Goal: Book appointment/travel/reservation

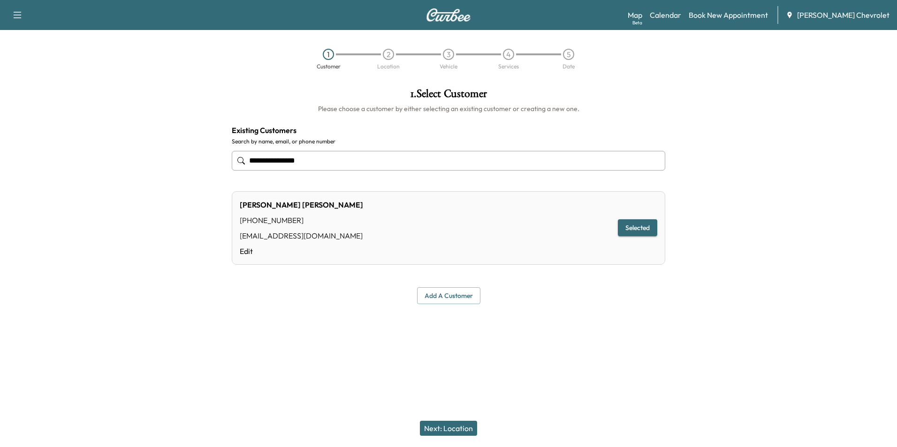
click at [639, 227] on button "Selected" at bounding box center [637, 227] width 39 height 17
click at [446, 429] on button "Next: Location" at bounding box center [448, 428] width 57 height 15
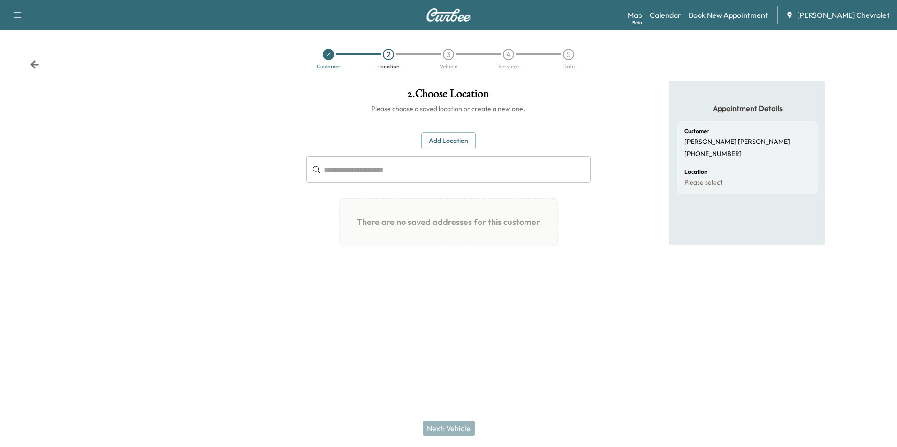
click at [441, 143] on button "Add Location" at bounding box center [448, 140] width 54 height 17
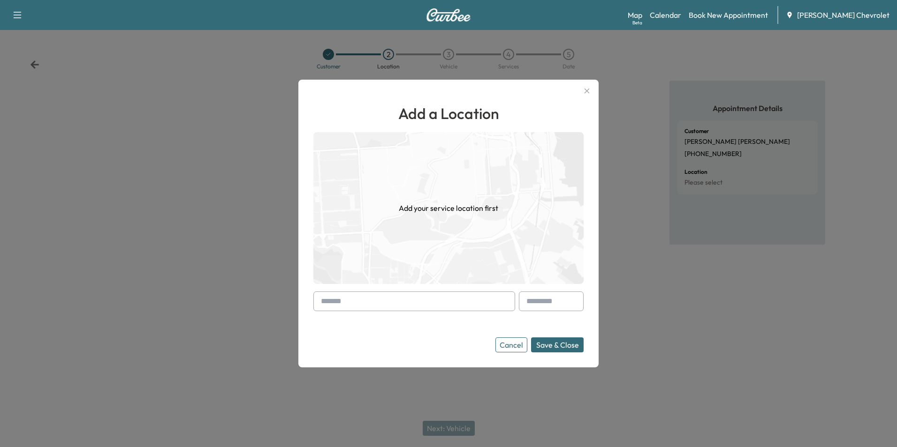
click at [336, 309] on input "text" at bounding box center [414, 302] width 202 height 20
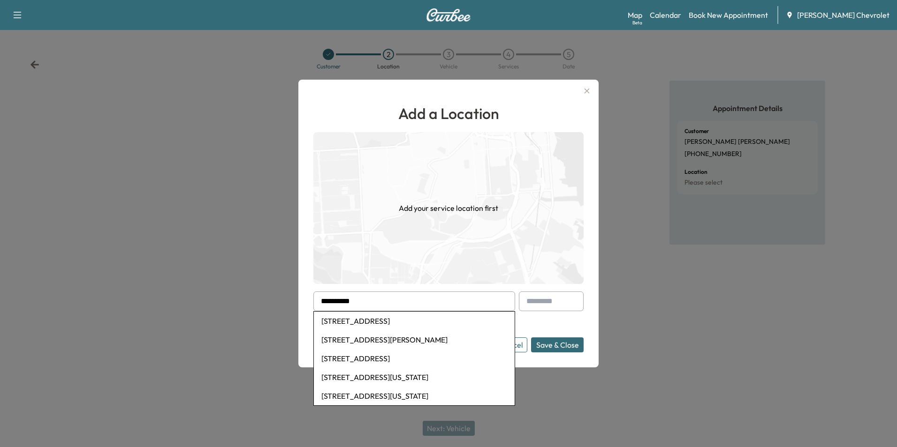
click at [365, 339] on li "[STREET_ADDRESS][PERSON_NAME]" at bounding box center [414, 340] width 201 height 19
type input "**********"
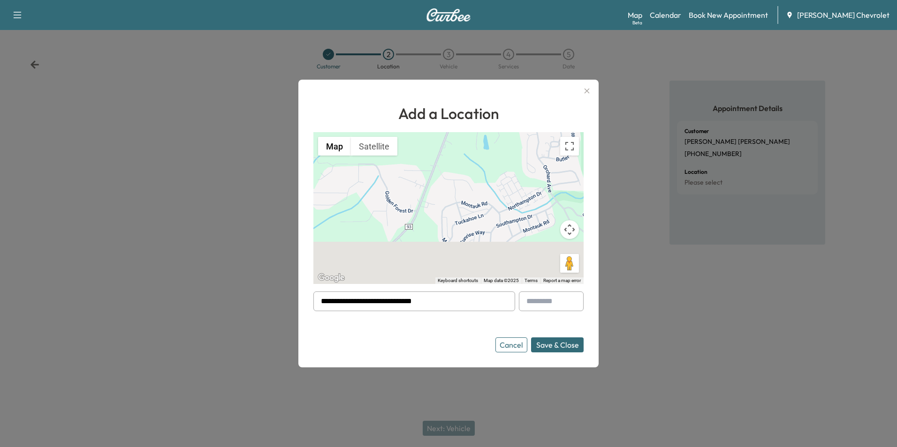
click at [559, 345] on button "Save & Close" at bounding box center [557, 345] width 53 height 15
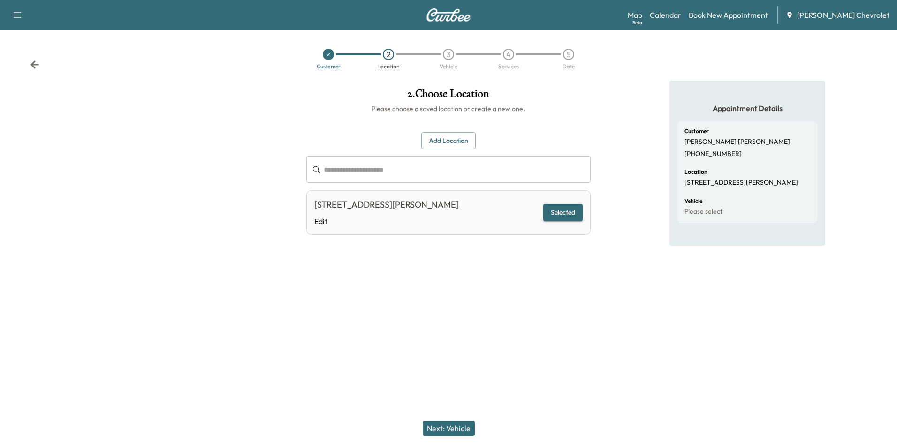
click at [446, 430] on button "Next: Vehicle" at bounding box center [449, 428] width 52 height 15
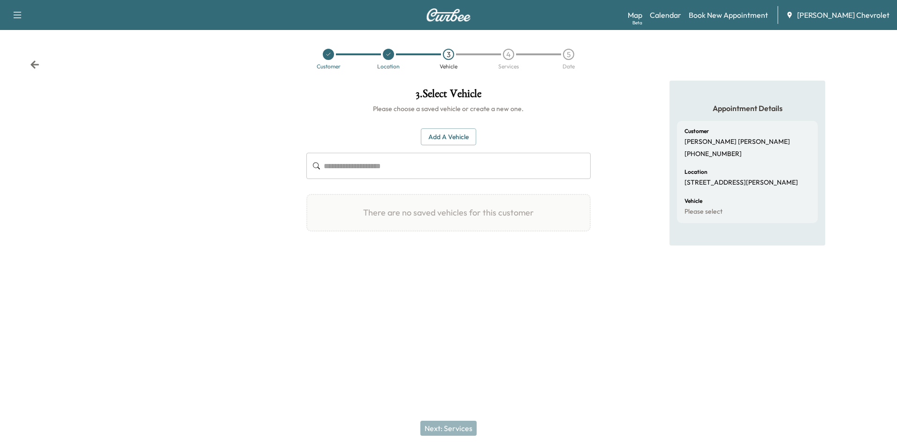
click at [348, 165] on input "text" at bounding box center [457, 166] width 266 height 26
drag, startPoint x: 348, startPoint y: 165, endPoint x: 440, endPoint y: 131, distance: 98.2
click at [440, 131] on button "Add a Vehicle" at bounding box center [448, 137] width 55 height 17
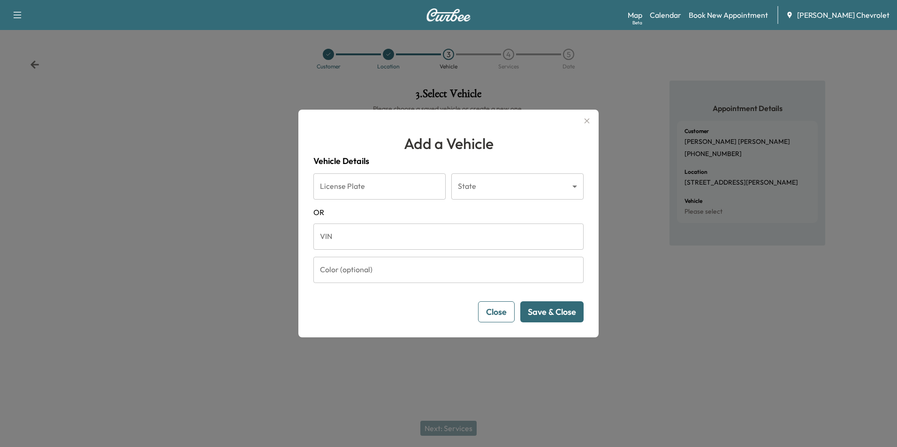
click at [335, 238] on input "VIN" at bounding box center [448, 237] width 270 height 26
paste input "**********"
type input "**********"
click at [536, 305] on button "Save & Close" at bounding box center [551, 312] width 63 height 21
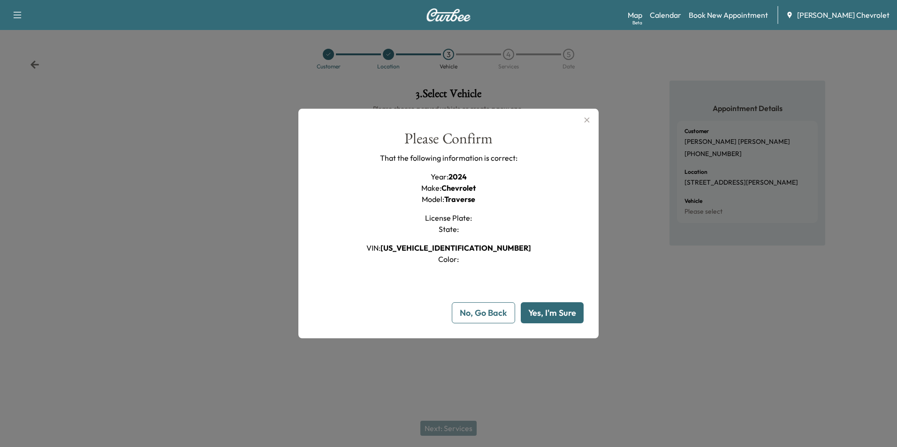
click at [547, 311] on button "Yes, I'm Sure" at bounding box center [552, 313] width 63 height 21
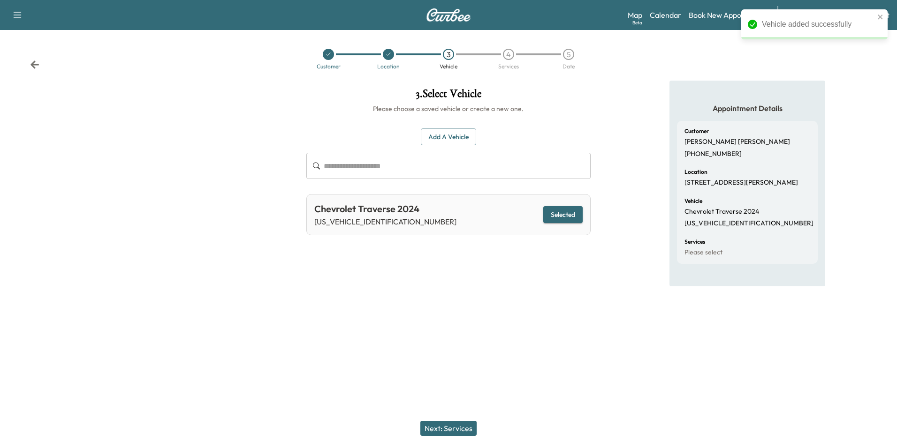
click at [455, 422] on button "Next: Services" at bounding box center [448, 428] width 56 height 15
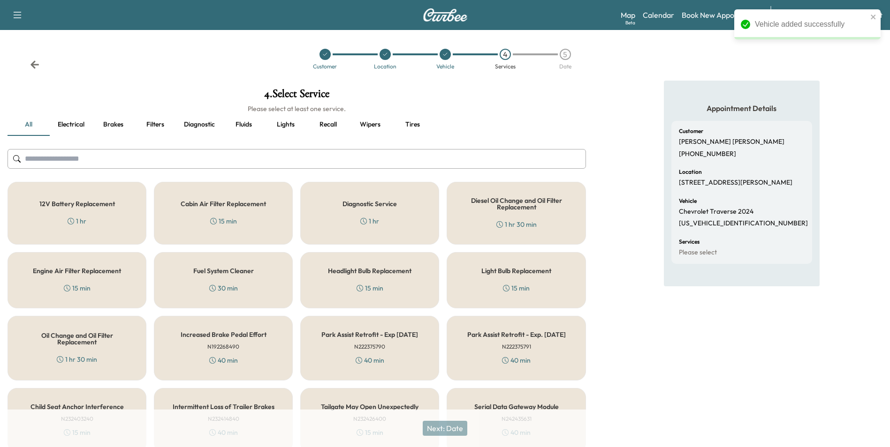
click at [73, 158] on input "text" at bounding box center [297, 159] width 578 height 20
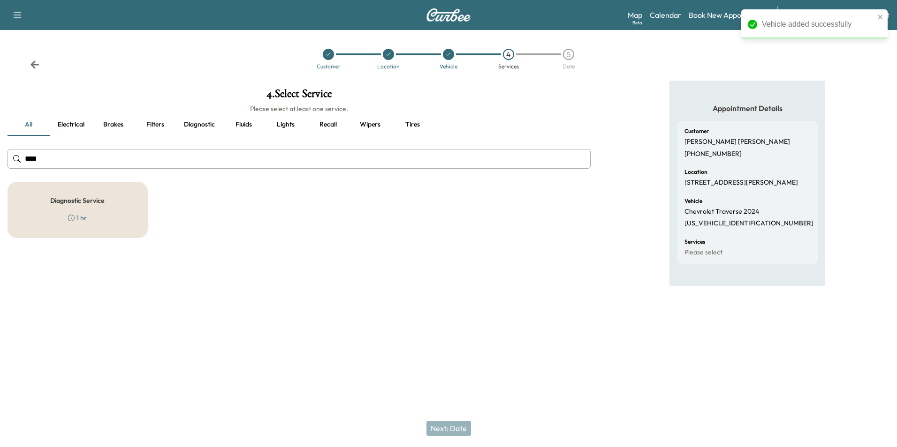
type input "****"
click at [113, 208] on div "Diagnostic Service 1 hr" at bounding box center [78, 210] width 140 height 56
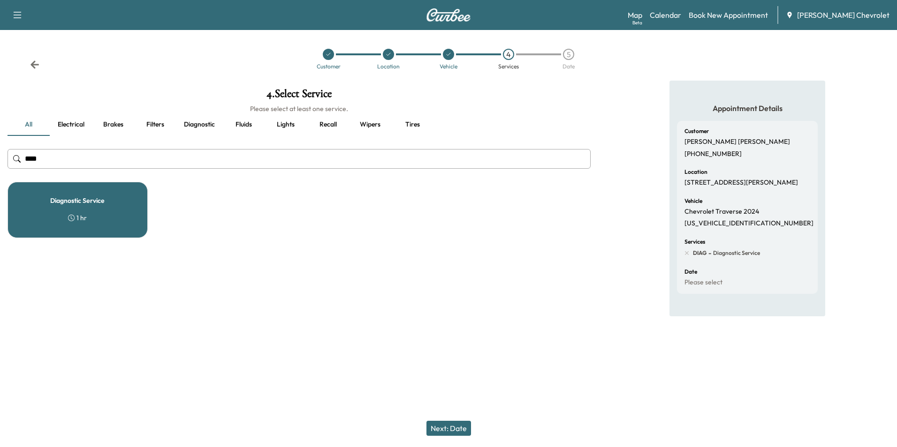
click at [452, 428] on button "Next: Date" at bounding box center [448, 428] width 45 height 15
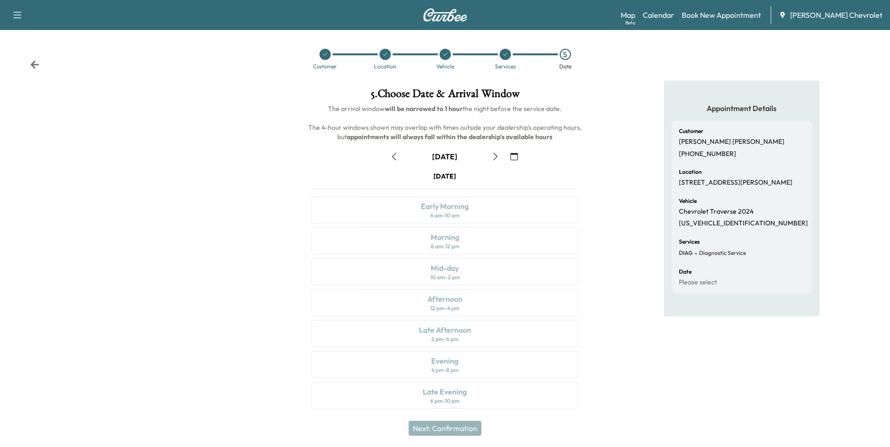
click at [494, 156] on icon "button" at bounding box center [496, 157] width 8 height 8
click at [496, 154] on icon "button" at bounding box center [496, 157] width 8 height 8
click at [395, 157] on icon "button" at bounding box center [394, 157] width 8 height 8
click at [448, 244] on div "8 am - 12 pm" at bounding box center [445, 247] width 29 height 8
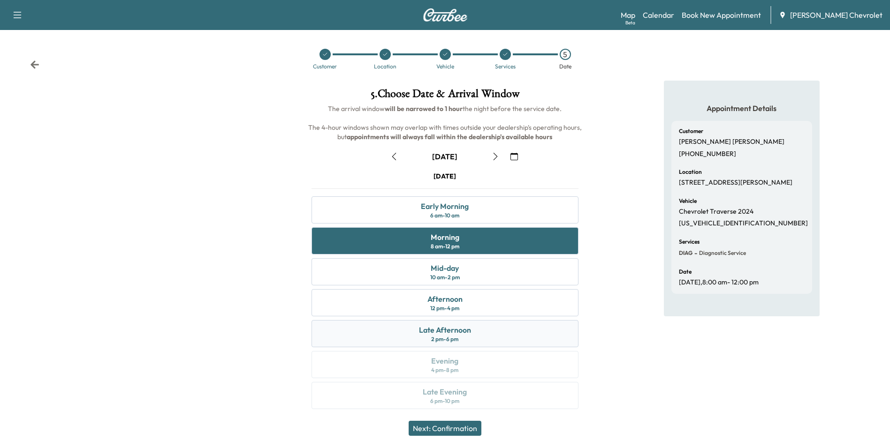
scroll to position [3, 0]
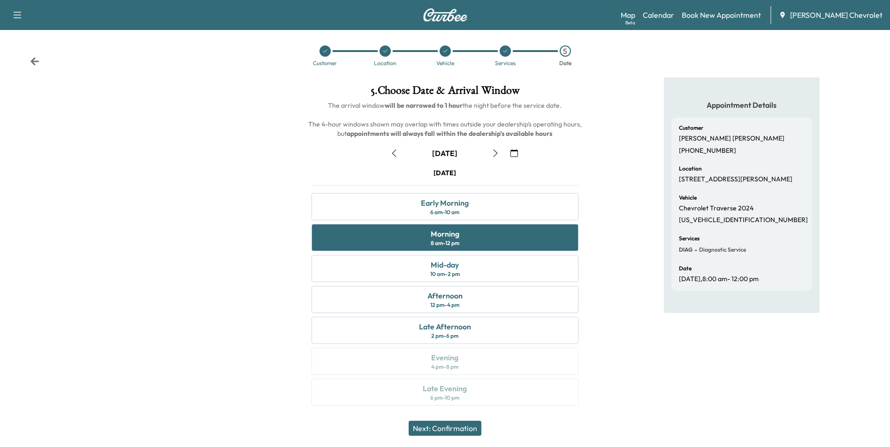
click at [451, 429] on button "Next: Confirmation" at bounding box center [445, 428] width 73 height 15
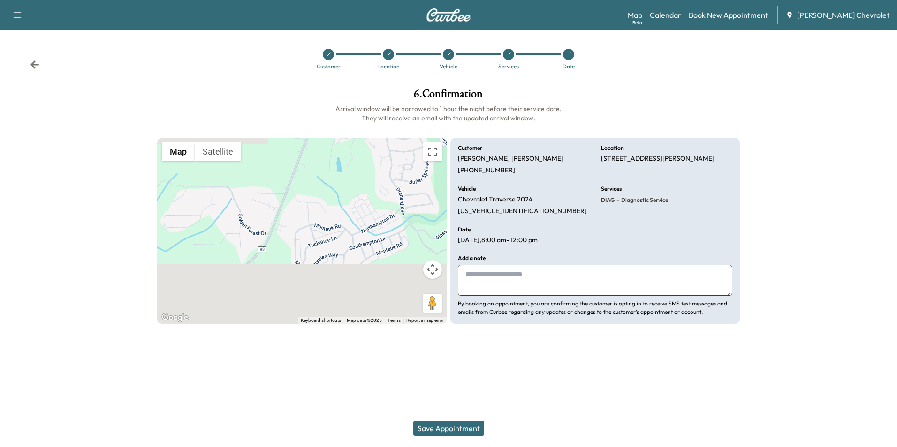
click at [476, 286] on textarea at bounding box center [595, 280] width 274 height 31
type textarea "**********"
click at [33, 64] on icon at bounding box center [34, 65] width 8 height 8
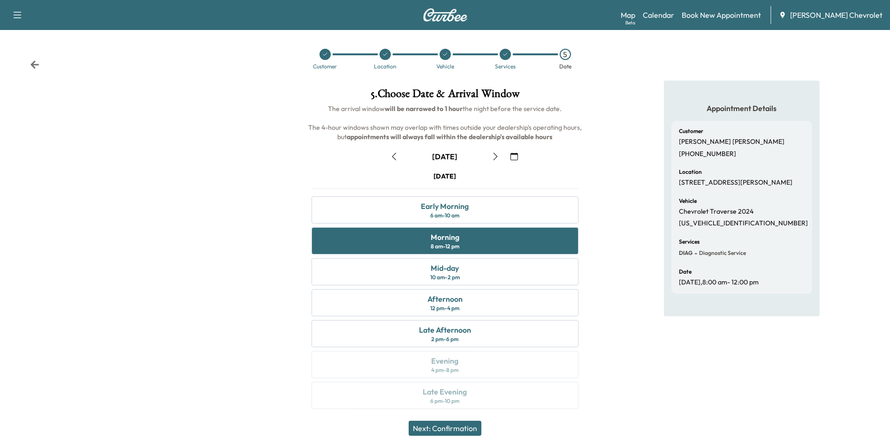
click at [511, 153] on icon "button" at bounding box center [514, 157] width 8 height 8
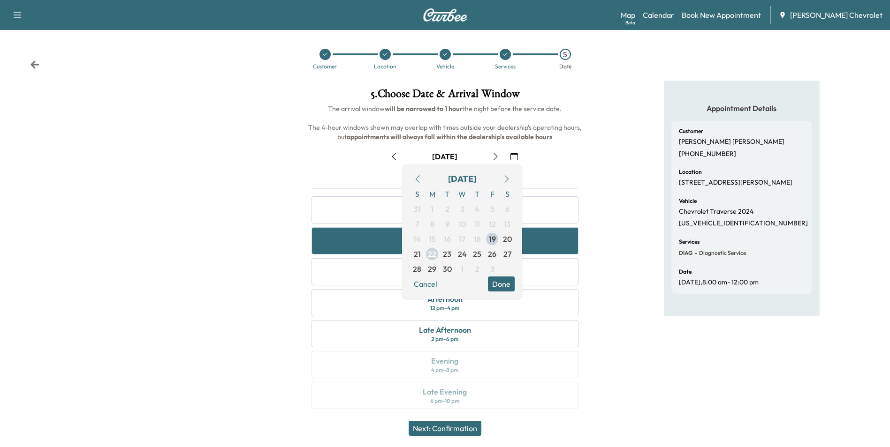
click at [433, 254] on span "22" at bounding box center [432, 254] width 8 height 11
click at [499, 286] on button "Done" at bounding box center [501, 284] width 27 height 15
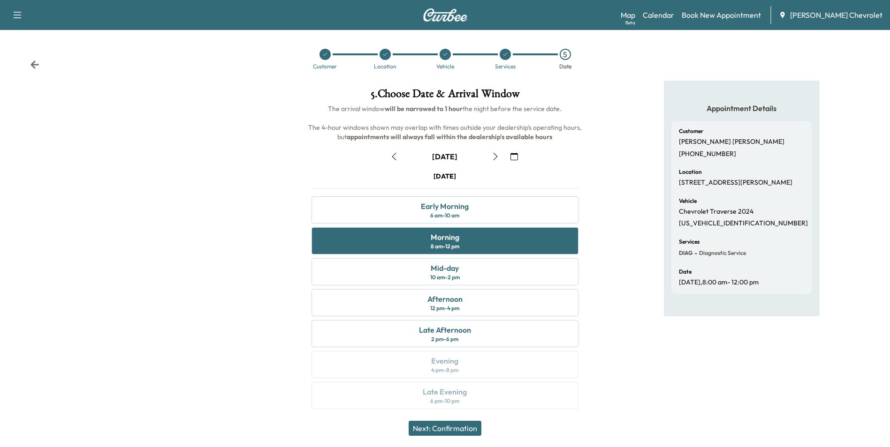
click at [447, 429] on button "Next: Confirmation" at bounding box center [445, 428] width 73 height 15
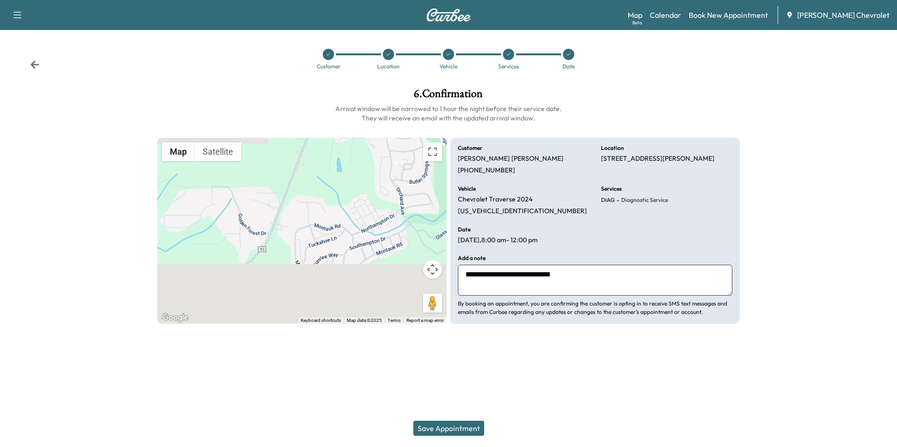
click at [590, 275] on textarea "**********" at bounding box center [595, 280] width 274 height 31
type textarea "**********"
click at [450, 428] on button "Save Appointment" at bounding box center [448, 428] width 71 height 15
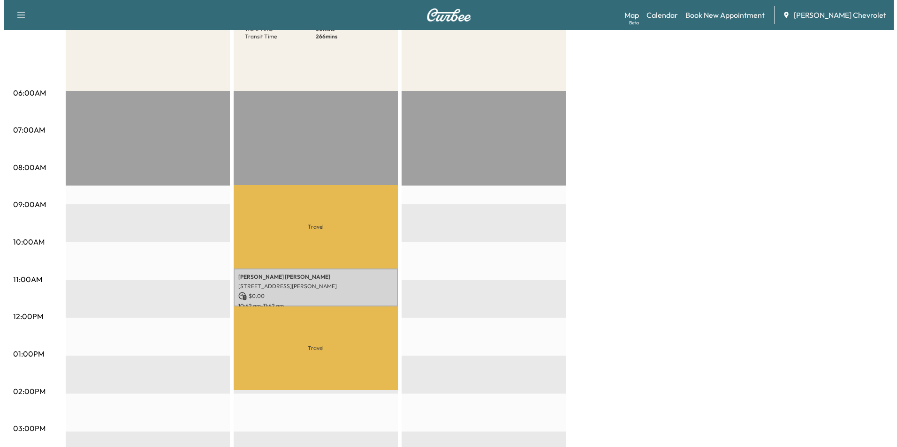
scroll to position [141, 0]
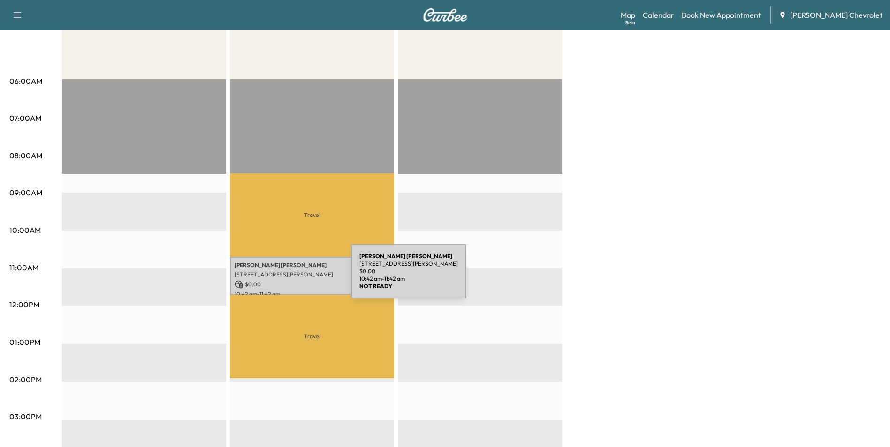
click at [280, 277] on div "[PERSON_NAME] [STREET_ADDRESS][PERSON_NAME] $ 0.00 10:42 am - 11:42 am" at bounding box center [312, 276] width 164 height 38
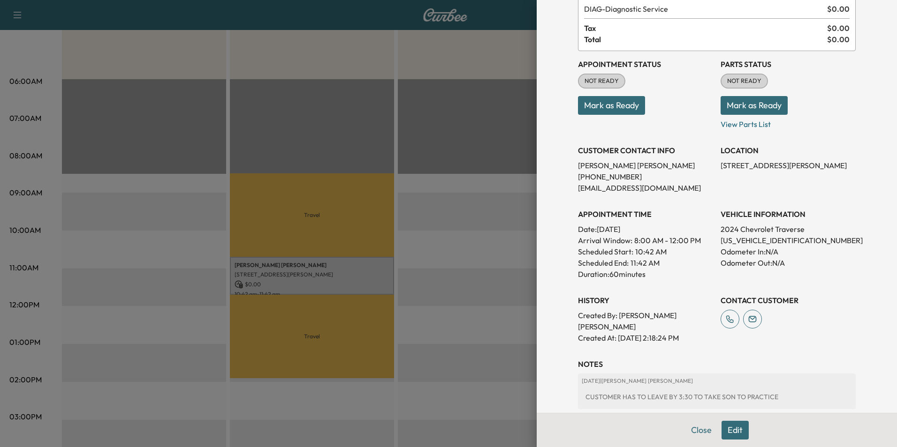
scroll to position [108, 0]
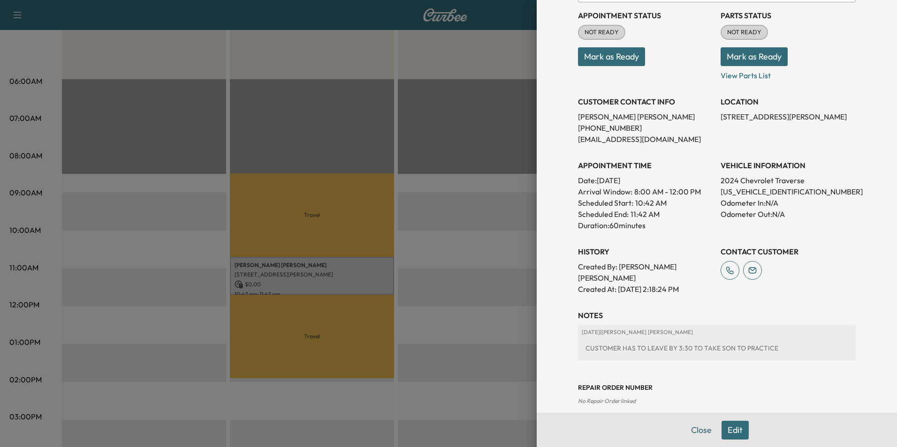
click at [721, 424] on div "Appointment Details Services DIAG - Diagnostic Service $ 0.00 Tax $ 0.00 Total …" at bounding box center [717, 158] width 300 height 532
click at [738, 340] on div "CUSTOMER HAS TO LEAVE BY 3:30 TO TAKE SON TO PRACTICE" at bounding box center [717, 348] width 270 height 17
click at [766, 340] on div "CUSTOMER HAS TO LEAVE BY 3:30 TO TAKE SON TO PRACTICE" at bounding box center [717, 348] width 270 height 17
click at [729, 429] on button "Edit" at bounding box center [734, 430] width 27 height 19
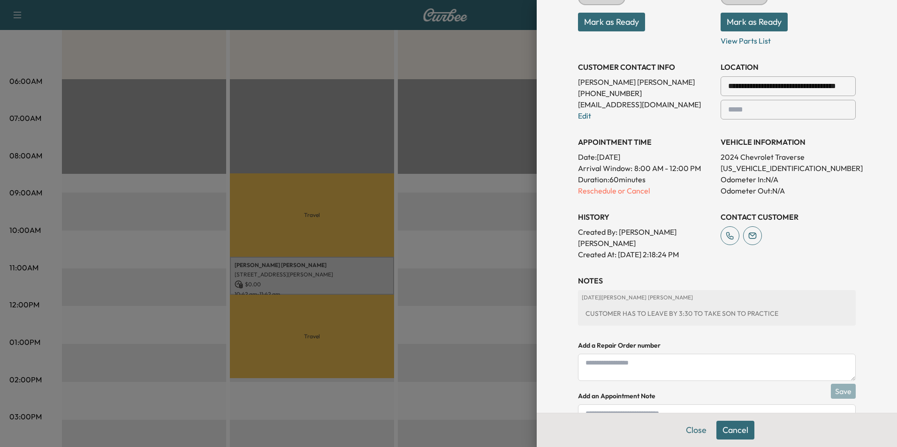
scroll to position [206, 0]
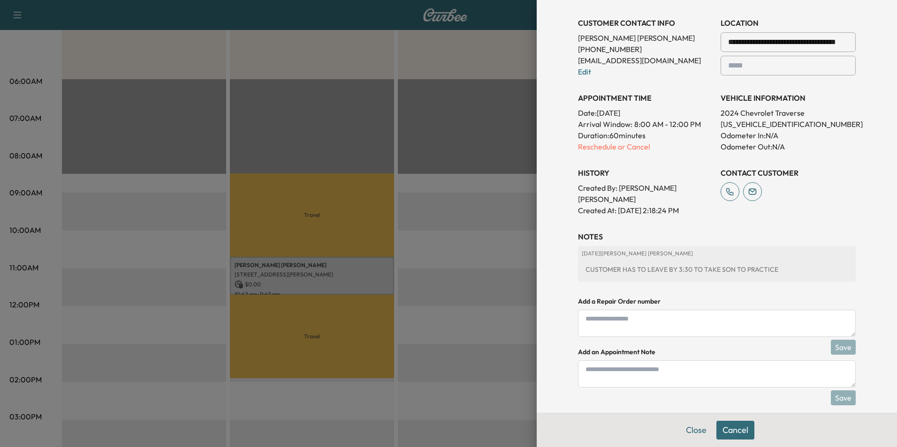
click at [615, 261] on div "CUSTOMER HAS TO LEAVE BY 3:30 TO TAKE SON TO PRACTICE" at bounding box center [717, 269] width 270 height 17
click at [610, 362] on textarea at bounding box center [717, 374] width 278 height 27
paste textarea "**********"
type textarea "**********"
click at [838, 391] on button "Save" at bounding box center [843, 398] width 25 height 15
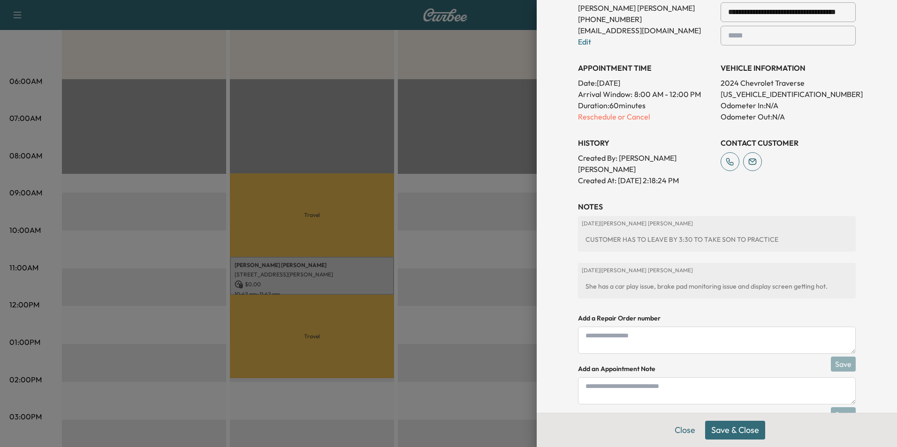
scroll to position [253, 0]
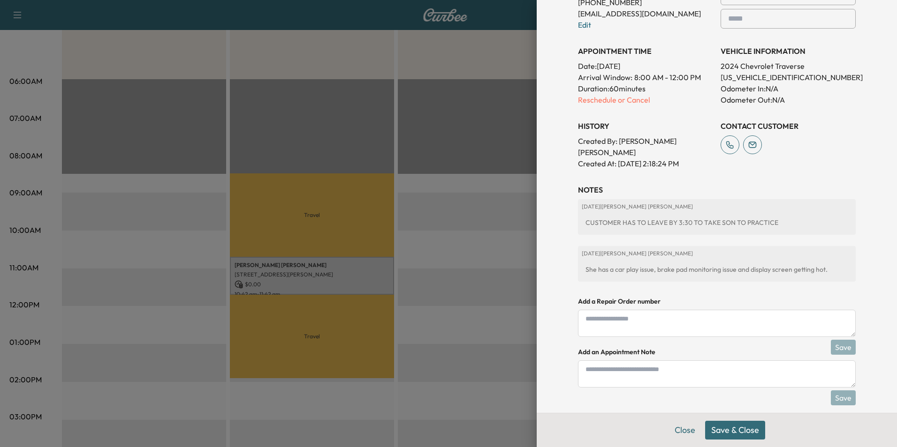
click at [726, 425] on button "Save & Close" at bounding box center [735, 430] width 60 height 19
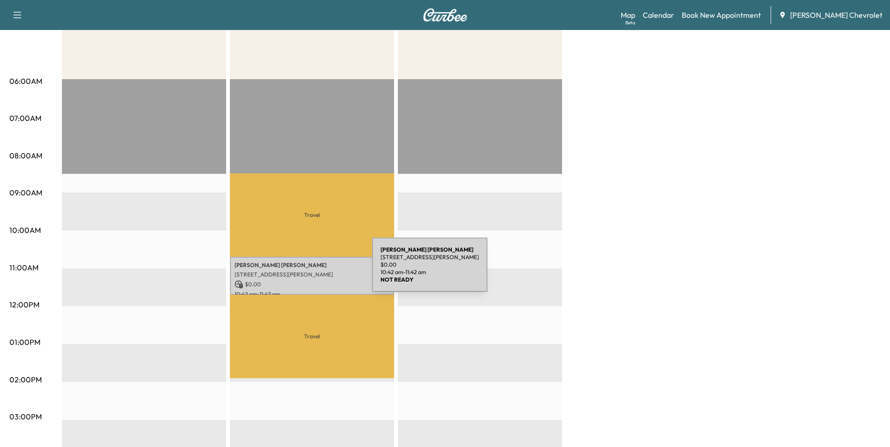
click at [300, 271] on p "[STREET_ADDRESS][PERSON_NAME]" at bounding box center [312, 275] width 155 height 8
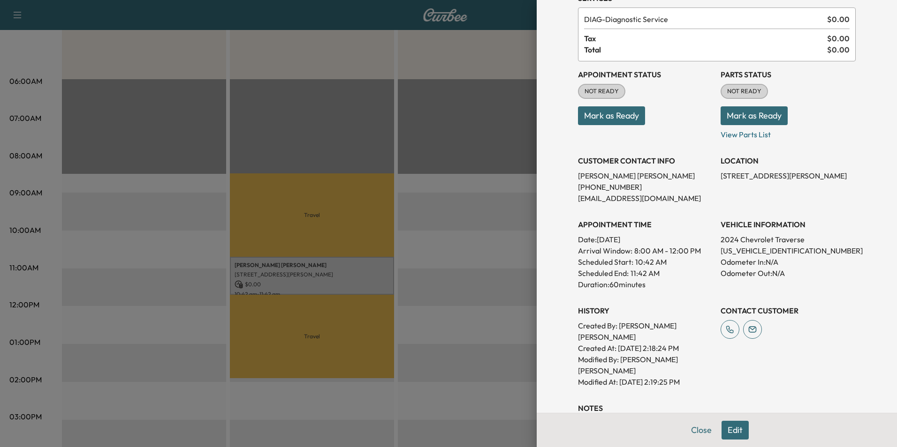
scroll to position [177, 0]
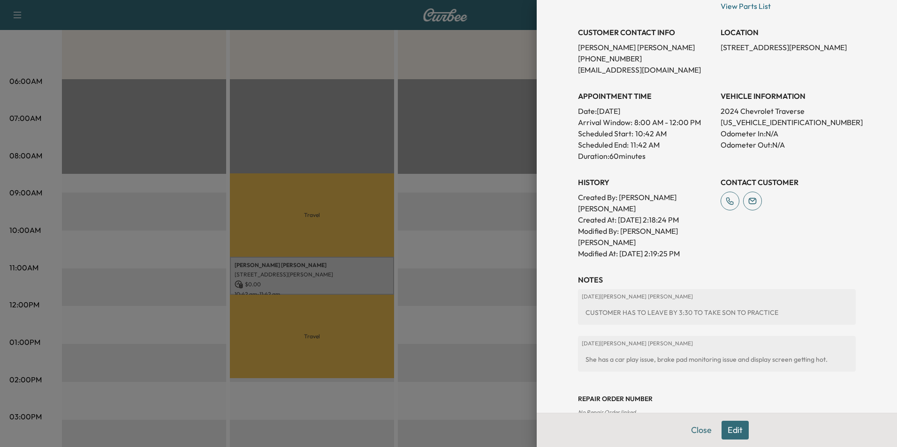
click at [729, 429] on button "Edit" at bounding box center [734, 430] width 27 height 19
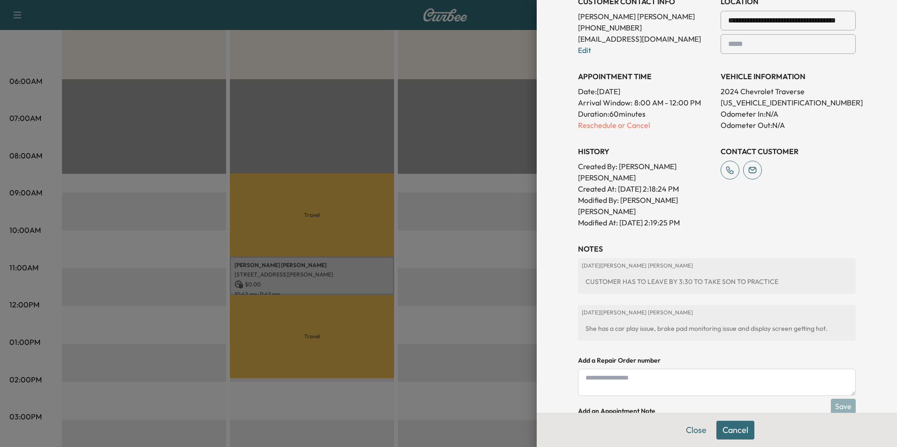
scroll to position [276, 0]
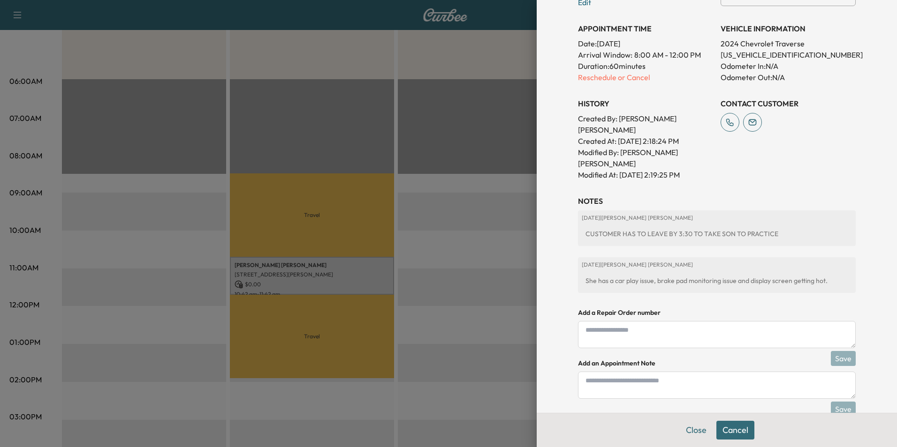
click at [596, 372] on textarea at bounding box center [717, 385] width 278 height 27
type textarea "**********"
click at [836, 402] on button "Save" at bounding box center [843, 409] width 25 height 15
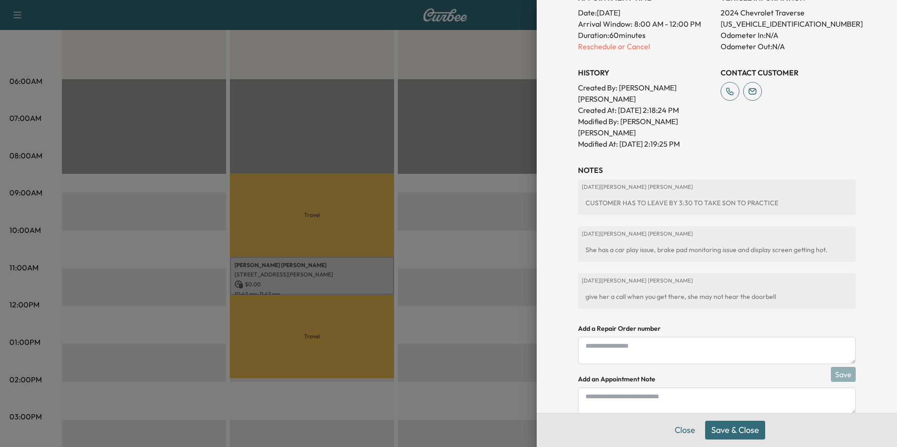
scroll to position [323, 0]
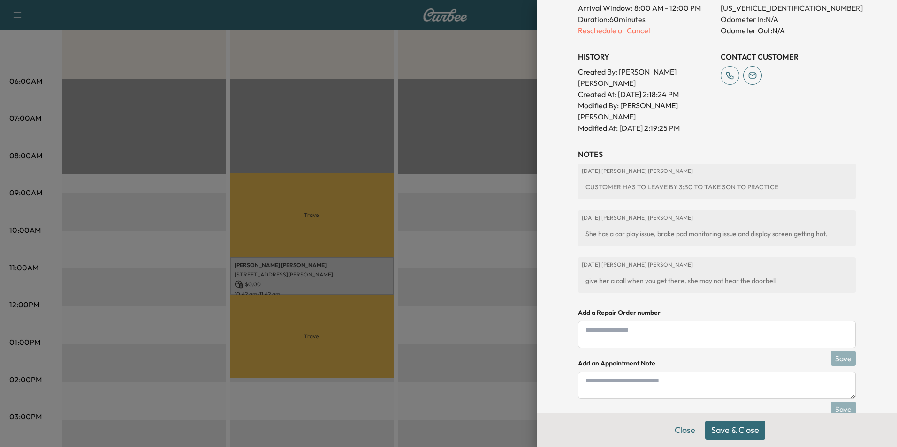
click at [719, 434] on button "Save & Close" at bounding box center [735, 430] width 60 height 19
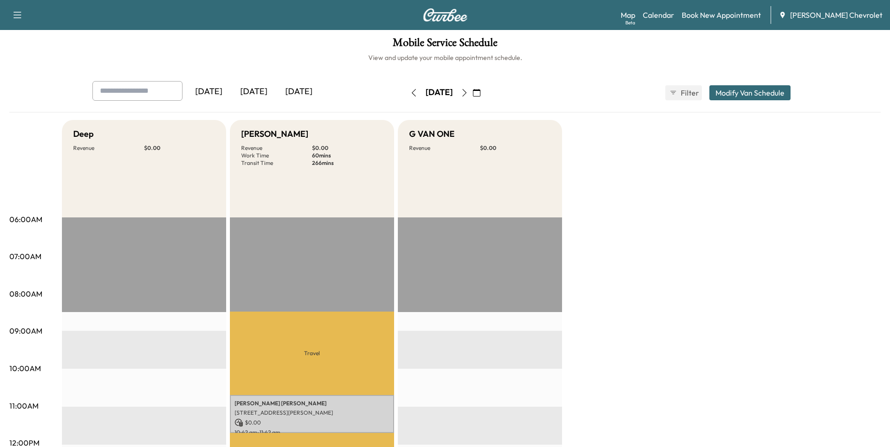
scroll to position [0, 0]
